Goal: Task Accomplishment & Management: Manage account settings

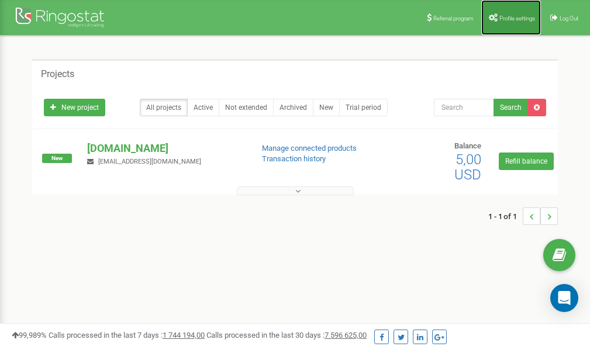
click at [508, 19] on span "Profile settings" at bounding box center [517, 18] width 36 height 6
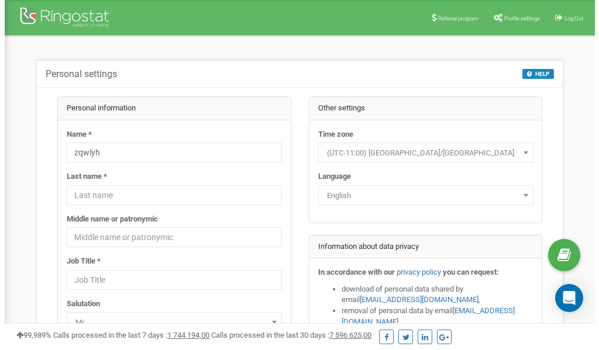
scroll to position [58, 0]
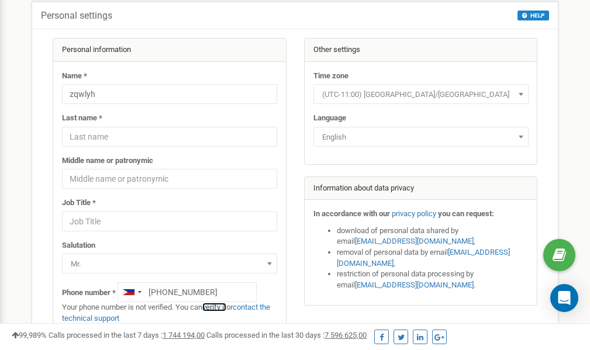
click at [220, 308] on link "verify it" at bounding box center [214, 307] width 24 height 9
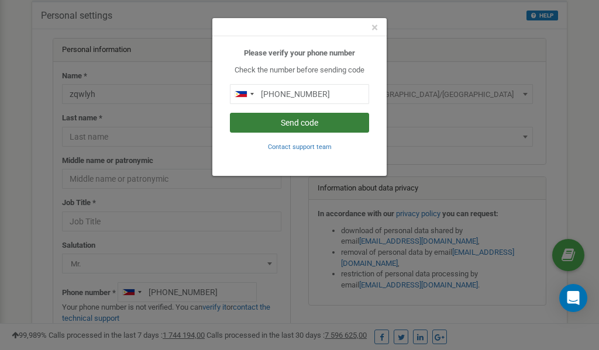
click at [280, 123] on button "Send code" at bounding box center [299, 123] width 139 height 20
